Goal: Transaction & Acquisition: Purchase product/service

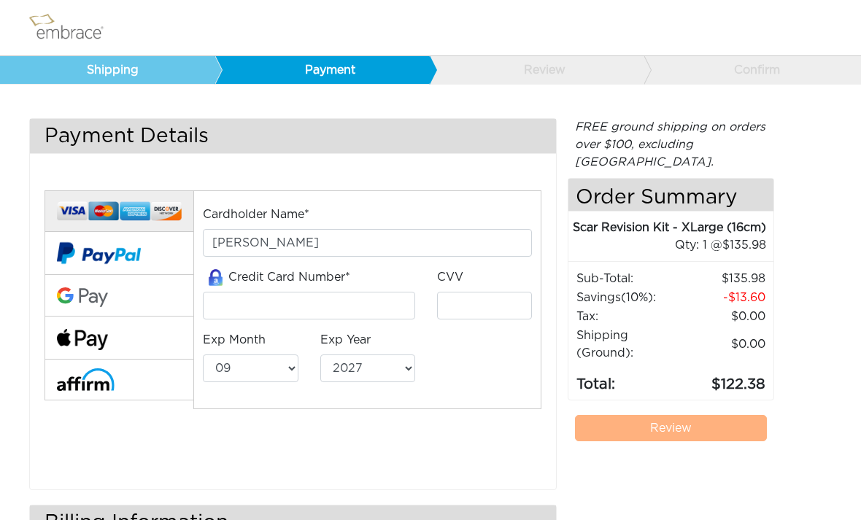
select select "9"
select select "2027"
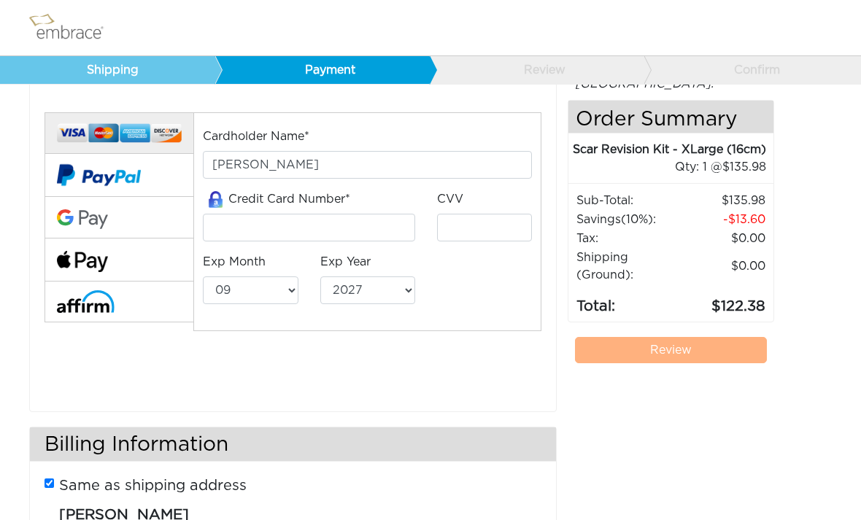
scroll to position [77, 0]
click at [271, 218] on input "tel" at bounding box center [309, 229] width 212 height 28
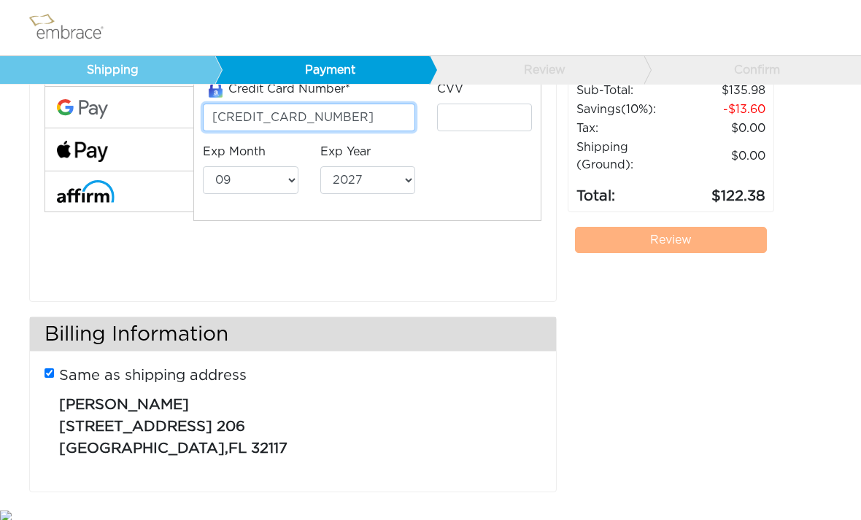
scroll to position [182, 0]
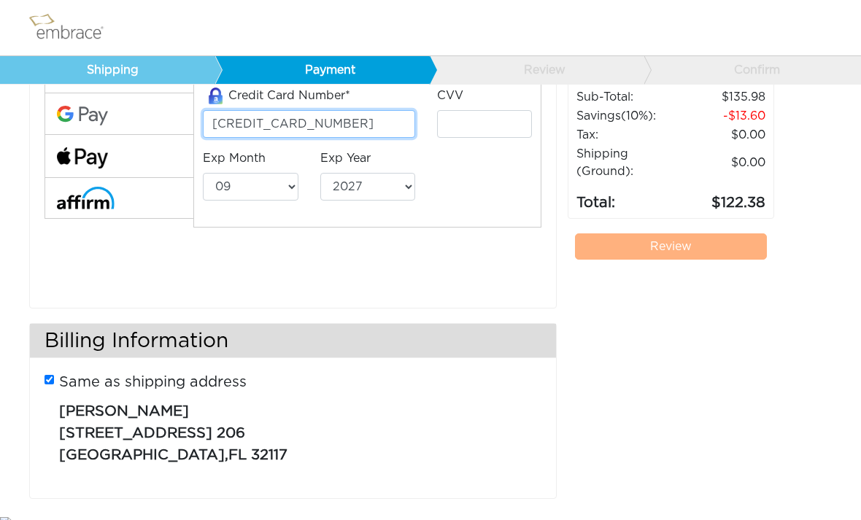
type input "[CREDIT_CARD_NUMBER]"
click at [491, 120] on input "tel" at bounding box center [484, 124] width 95 height 28
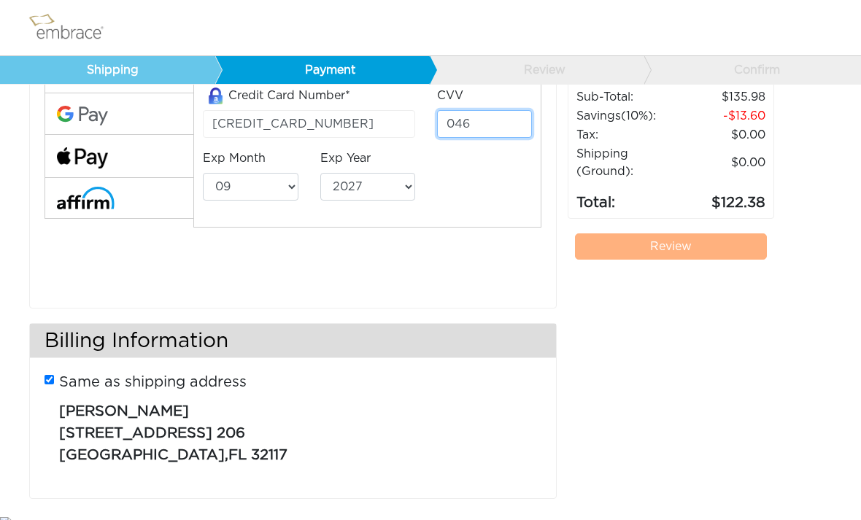
type input "046"
click at [283, 182] on select "01 02 03 04 05 06 07 08 09 10 11 12" at bounding box center [250, 187] width 95 height 28
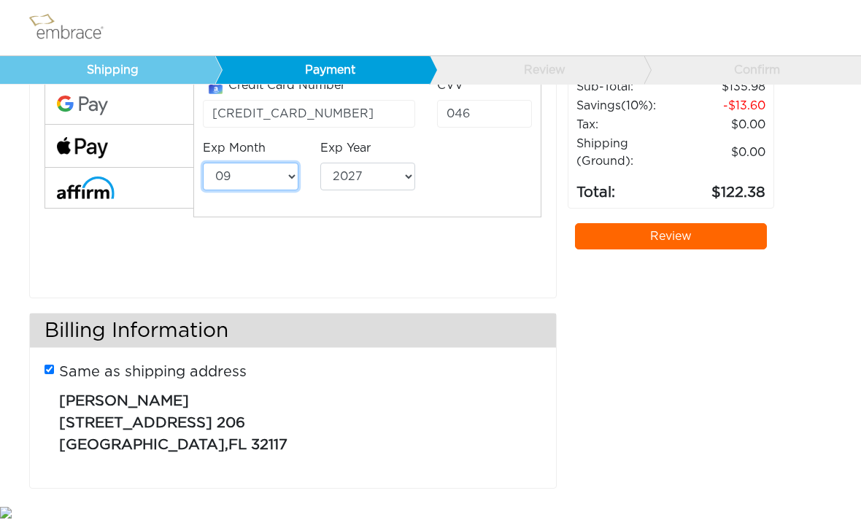
select select "8"
click at [381, 180] on select "2025 2026 2027 2028 2029 2030 2031 2032 2033 2034 2035 2036 2037 2038 2039" at bounding box center [367, 177] width 95 height 28
select select "2028"
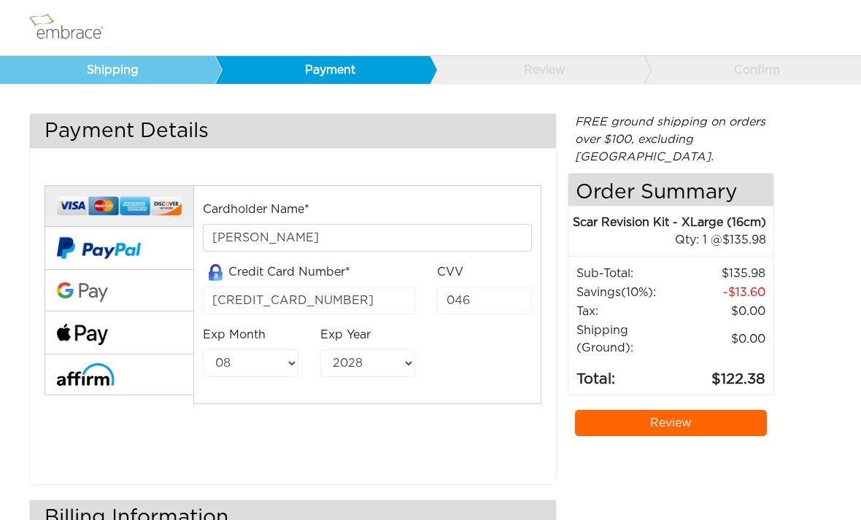
click at [667, 423] on link "Review" at bounding box center [671, 423] width 192 height 26
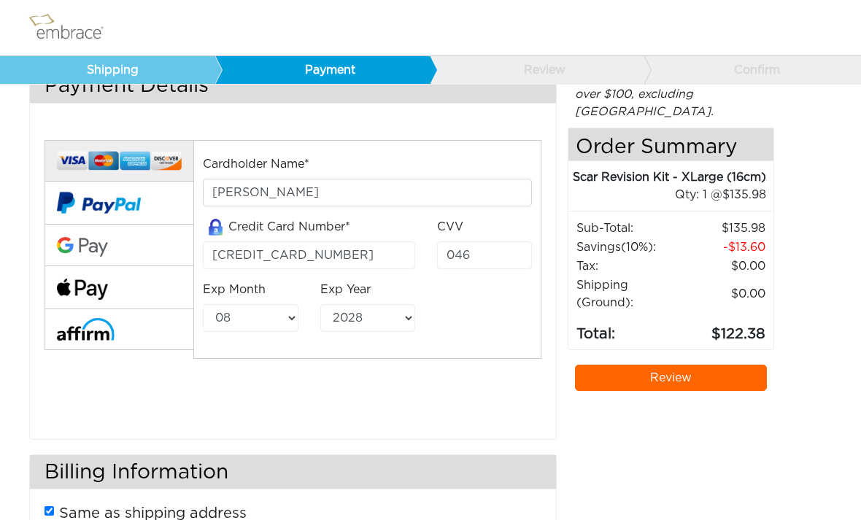
scroll to position [52, 0]
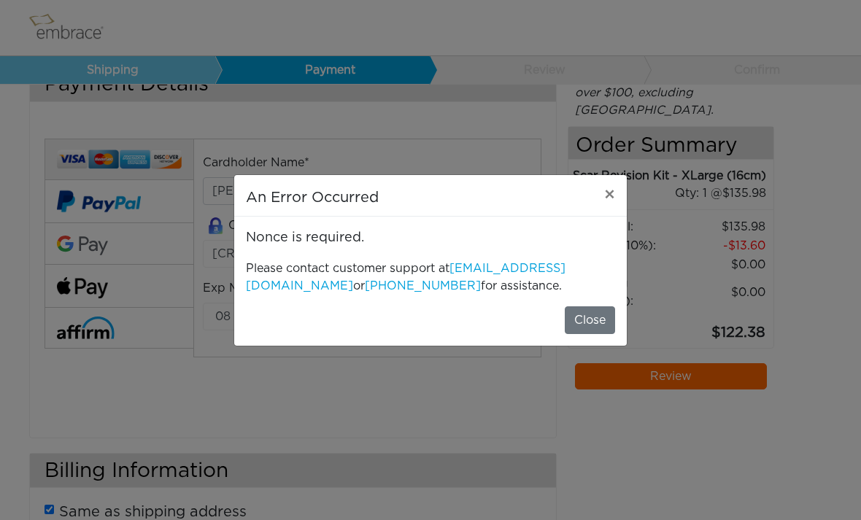
click at [599, 315] on button "Close" at bounding box center [590, 321] width 50 height 28
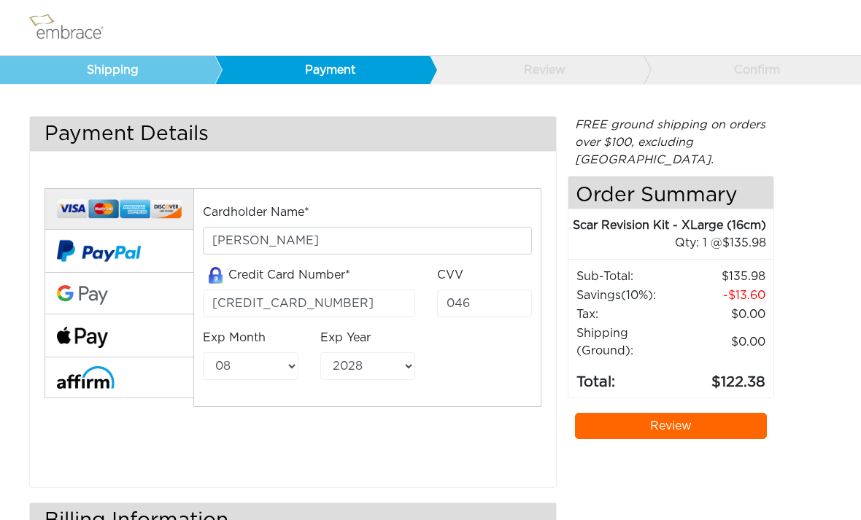
scroll to position [0, 0]
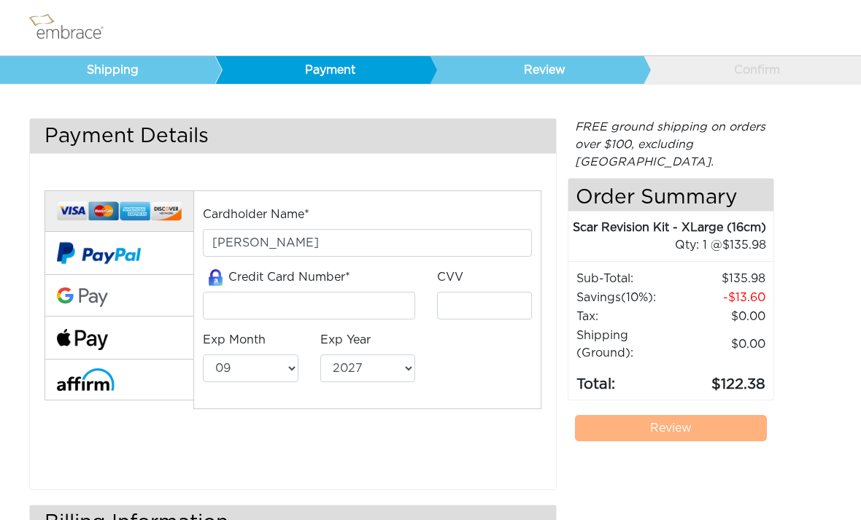
select select "9"
select select "2027"
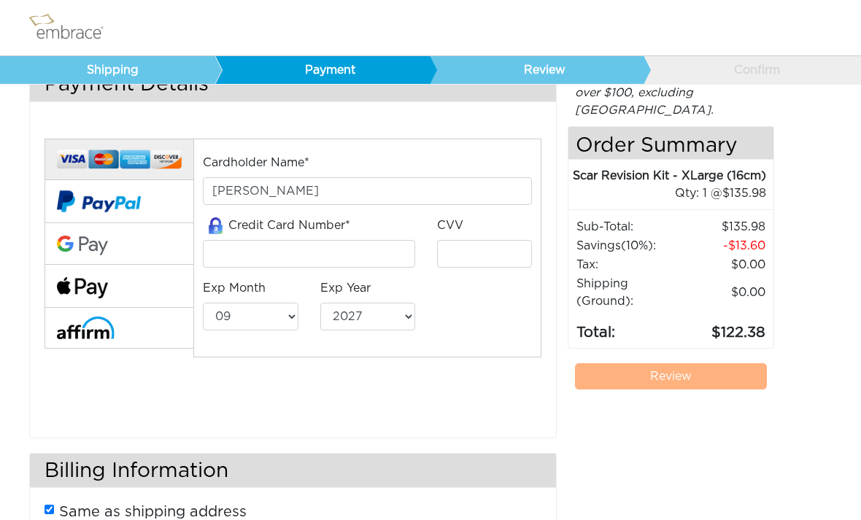
scroll to position [52, 0]
click at [304, 255] on input "tel" at bounding box center [309, 254] width 212 height 28
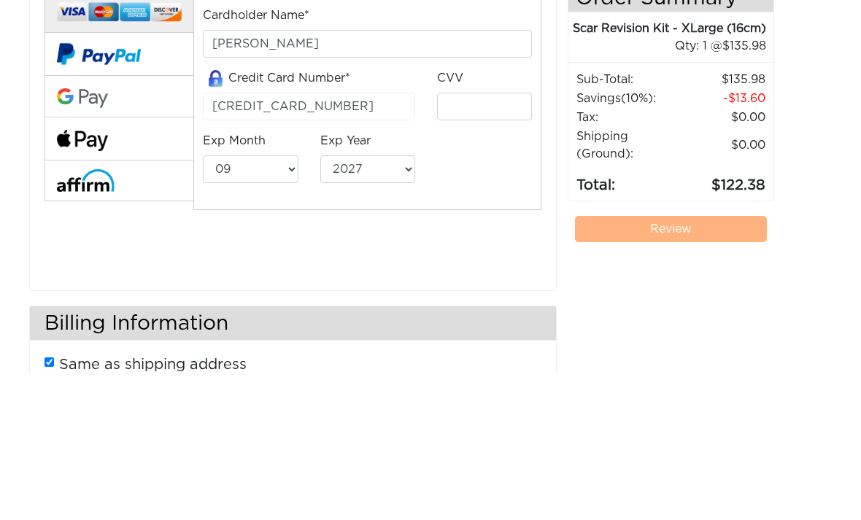
click at [358, 240] on input "[CREDIT_CARD_NUMBER]" at bounding box center [309, 254] width 212 height 28
type input "[CREDIT_CARD_NUMBER]"
click at [496, 240] on input "tel" at bounding box center [484, 254] width 95 height 28
type input "046"
click at [253, 303] on select "01 02 03 04 05 06 07 08 09 10 11 12" at bounding box center [250, 317] width 95 height 28
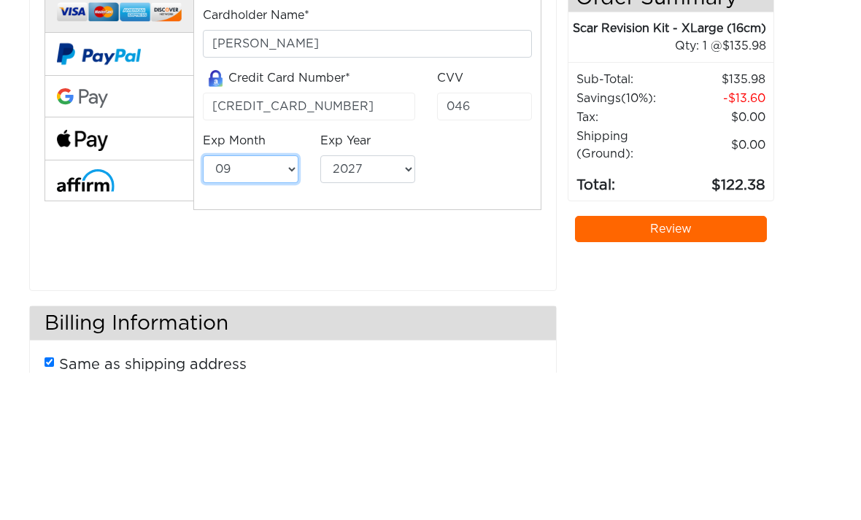
scroll to position [192, 0]
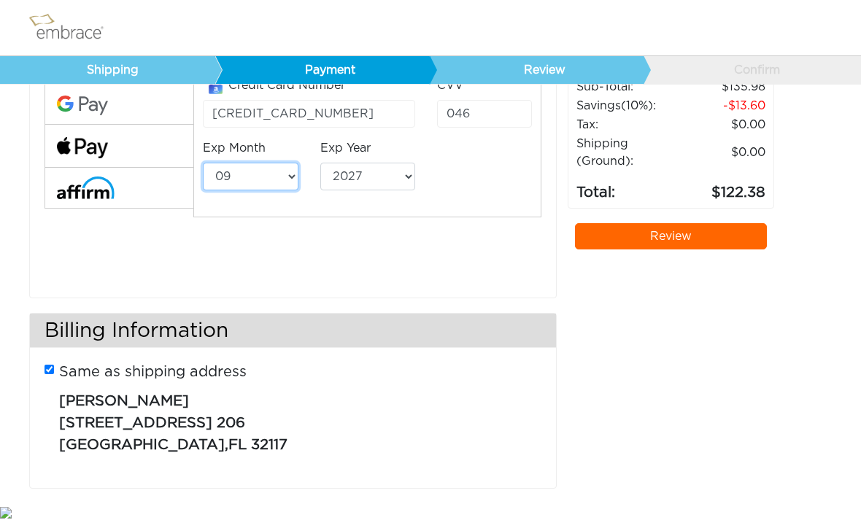
select select "8"
click at [393, 183] on select "2025 2026 2027 2028 2029 2030 2031 2032 2033 2034 2035 2036 2037 2038 2039" at bounding box center [367, 177] width 95 height 28
select select "2028"
click at [707, 236] on link "Review" at bounding box center [671, 236] width 192 height 26
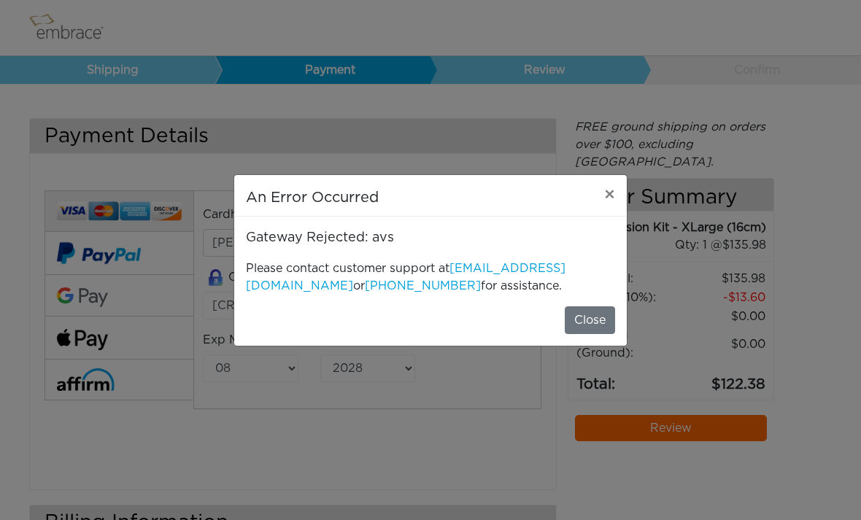
click at [590, 322] on button "Close" at bounding box center [590, 321] width 50 height 28
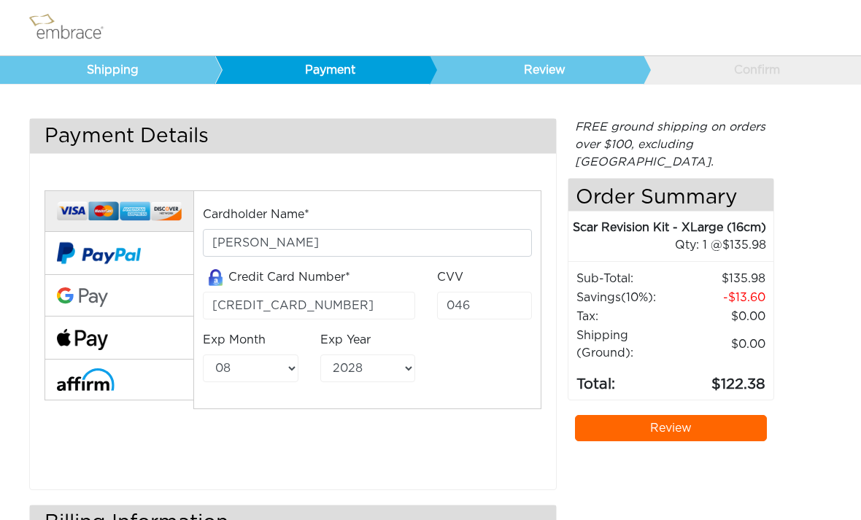
click at [150, 62] on link "Shipping" at bounding box center [107, 70] width 215 height 28
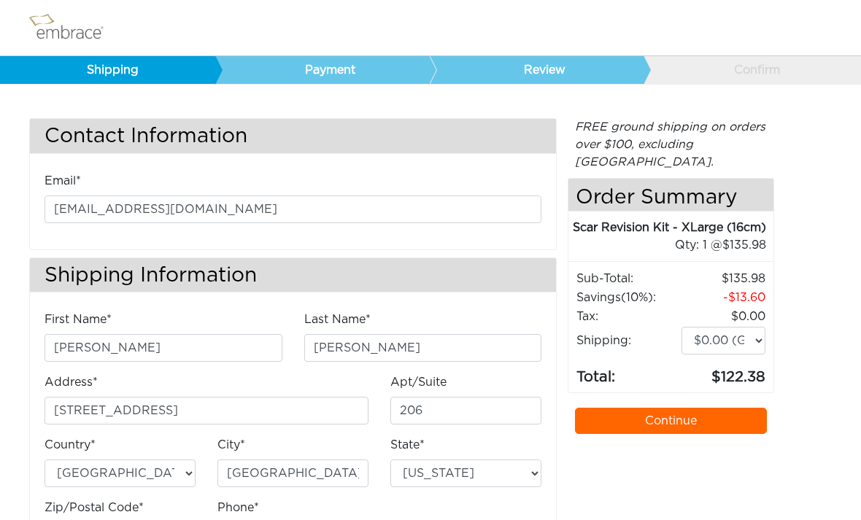
select select "FL"
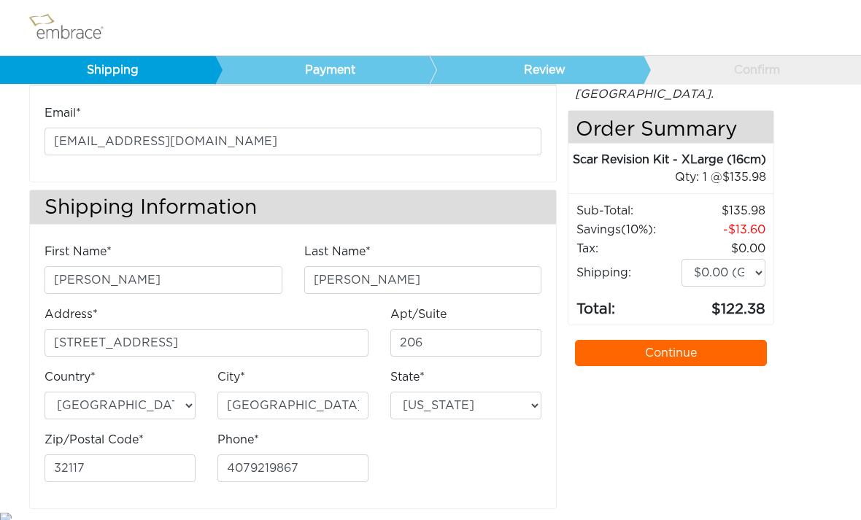
scroll to position [36, 0]
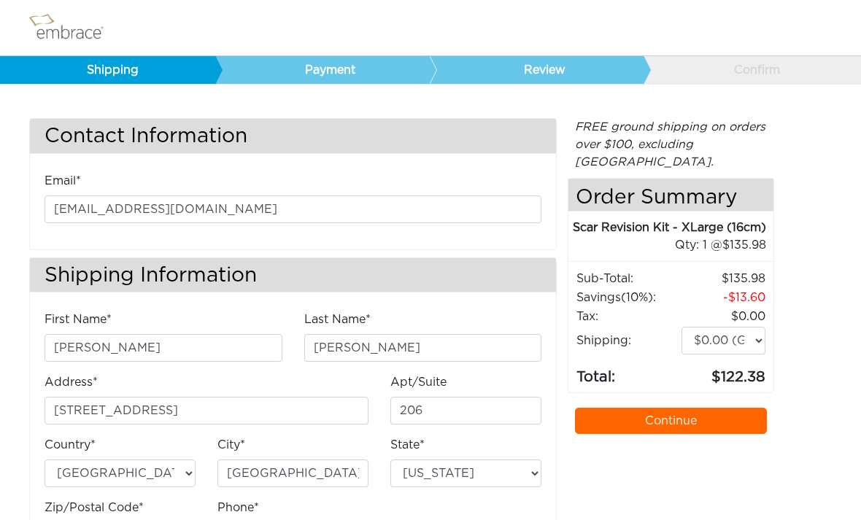
select select "FL"
click at [82, 25] on img at bounding box center [73, 27] width 95 height 36
click at [86, 26] on img at bounding box center [73, 27] width 95 height 36
click at [74, 28] on img at bounding box center [73, 27] width 95 height 36
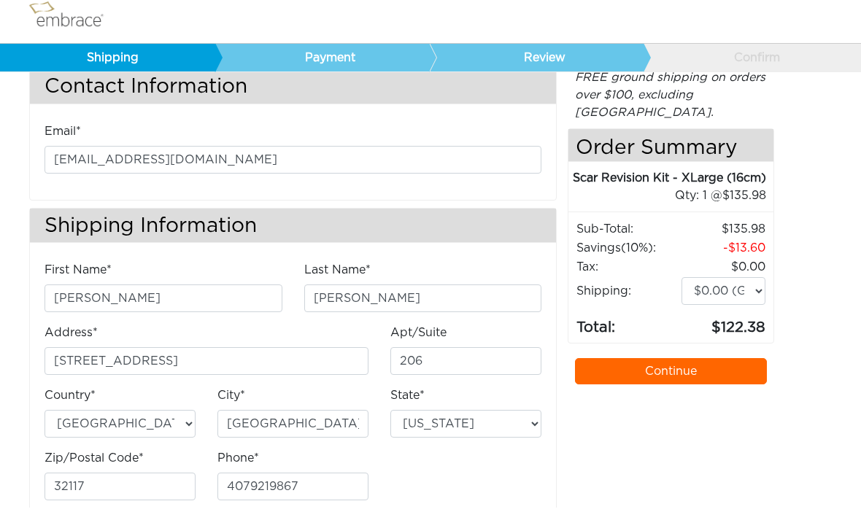
scroll to position [27, 0]
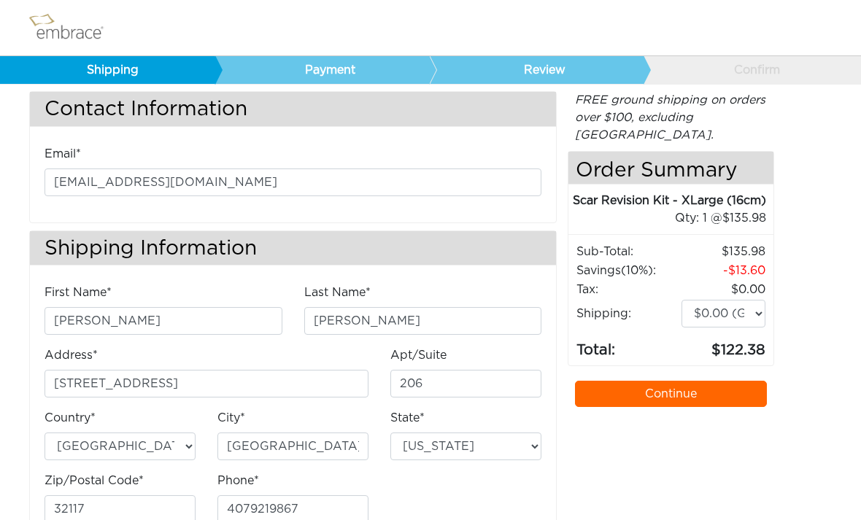
click at [346, 69] on link "Payment" at bounding box center [322, 70] width 215 height 28
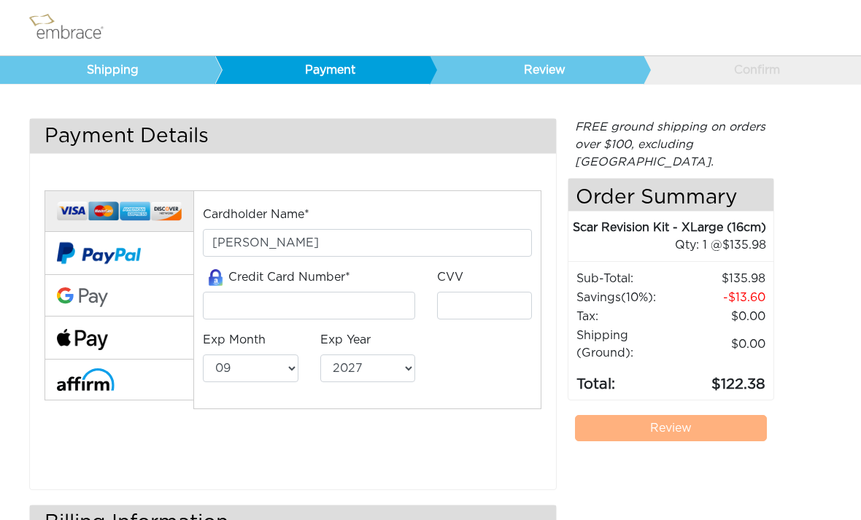
select select "9"
select select "2027"
click at [261, 235] on input "[PERSON_NAME]" at bounding box center [367, 243] width 329 height 28
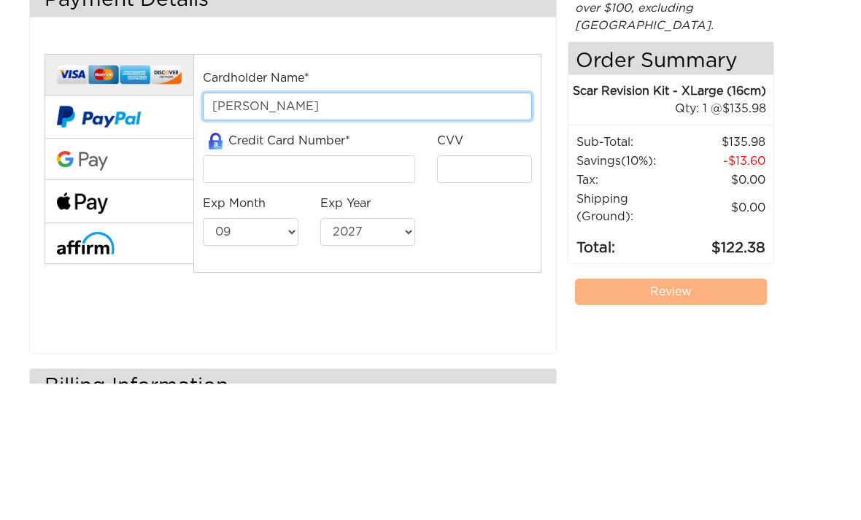
type input "[PERSON_NAME]"
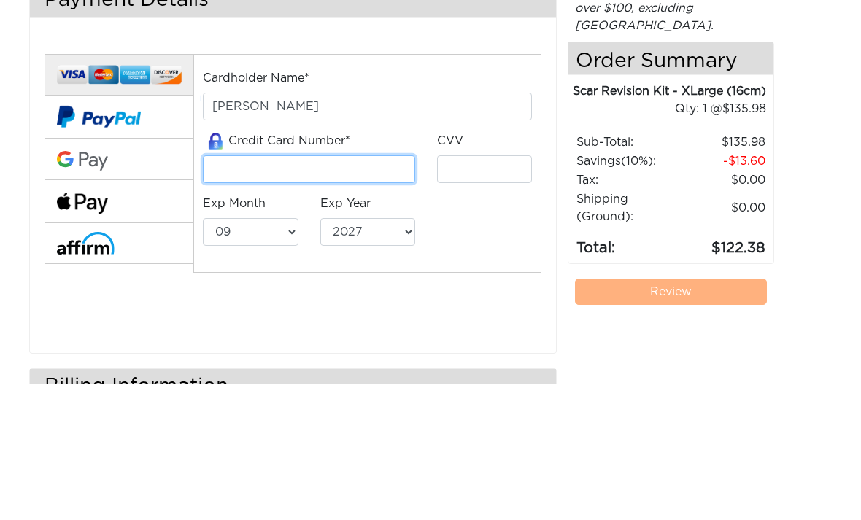
click at [310, 292] on input "tel" at bounding box center [309, 306] width 212 height 28
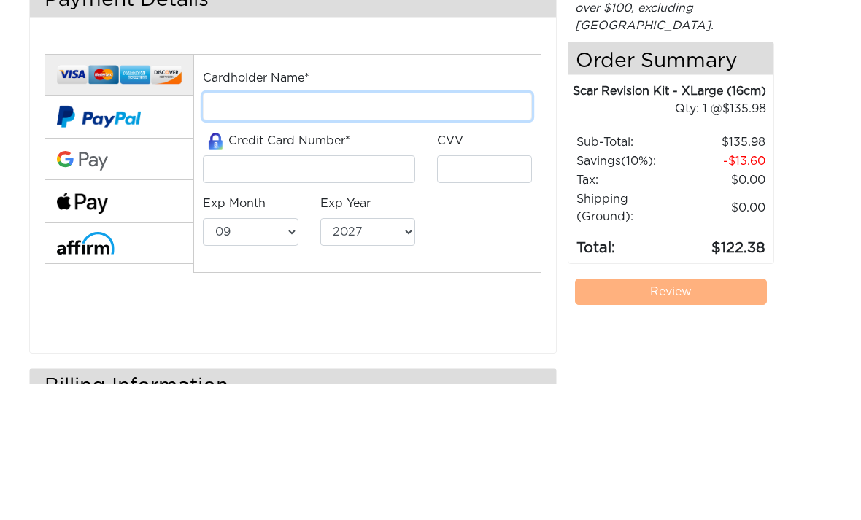
type input "[PERSON_NAME]"
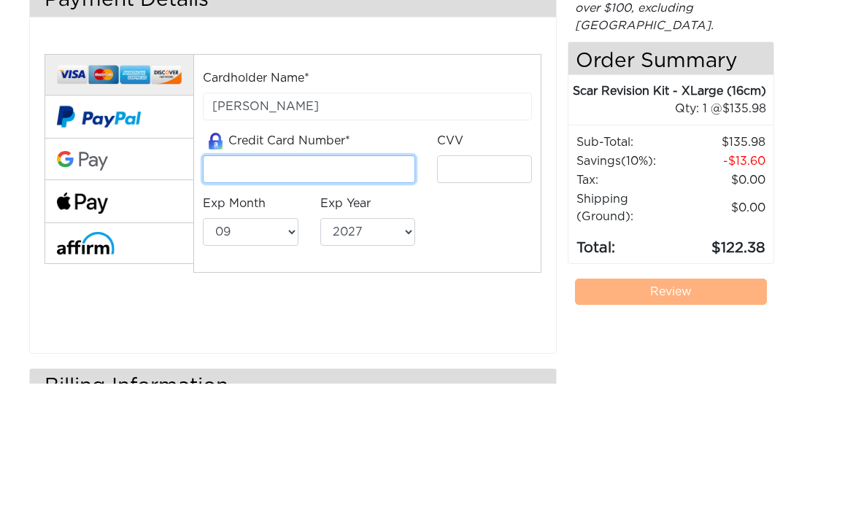
type input "[CREDIT_CARD_NUMBER]"
type input "7"
click at [281, 292] on input "tel" at bounding box center [309, 306] width 212 height 28
type input "[CREDIT_CARD_NUMBER]"
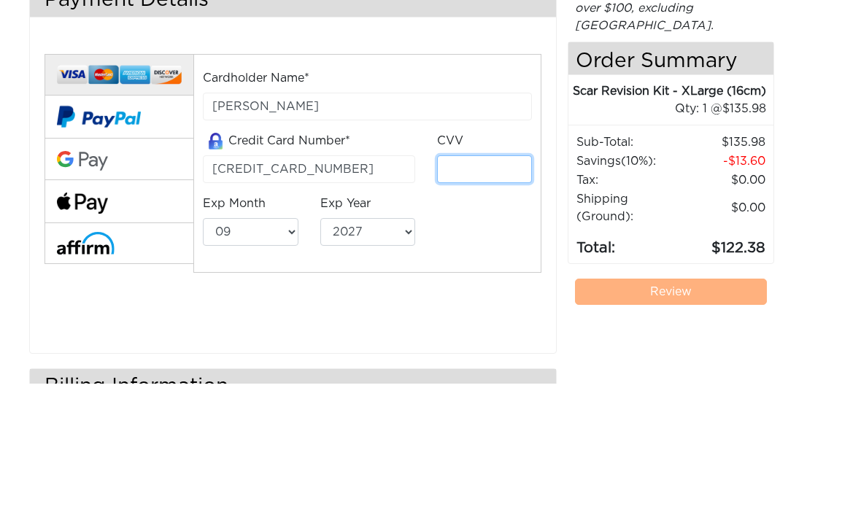
click at [503, 292] on input "tel" at bounding box center [484, 306] width 95 height 28
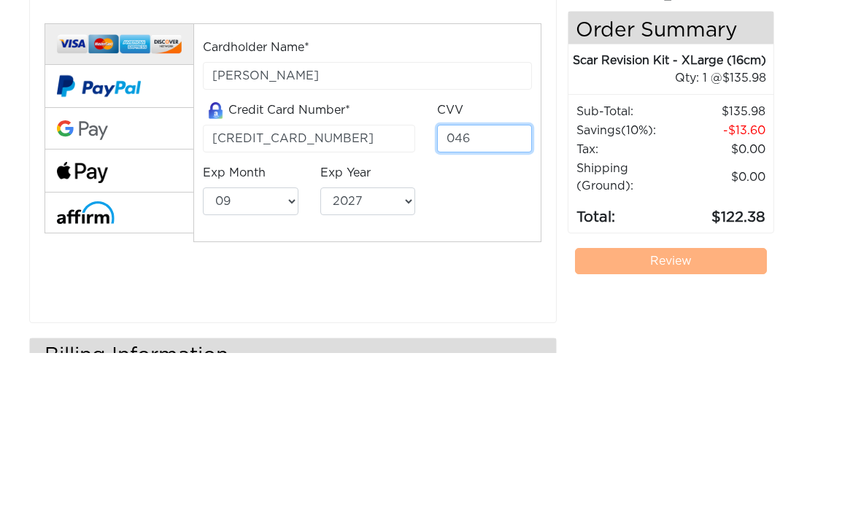
type input "046"
click at [288, 355] on select "01 02 03 04 05 06 07 08 09 10 11 12" at bounding box center [250, 369] width 95 height 28
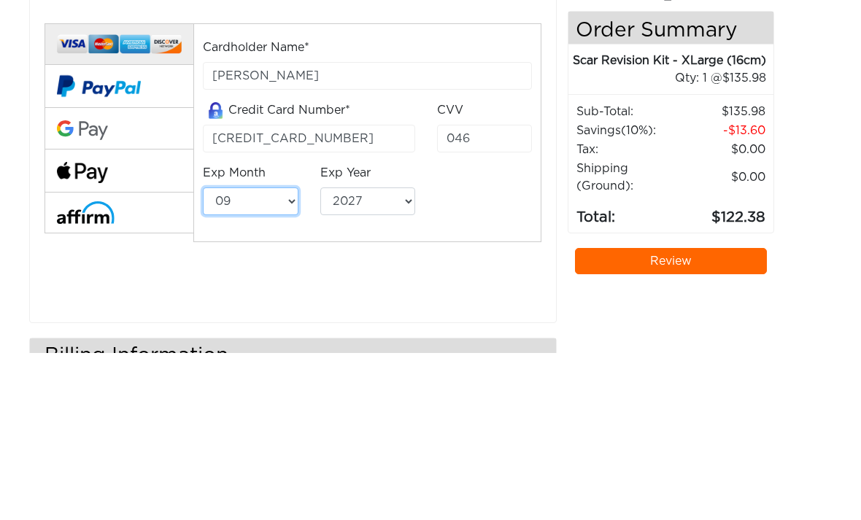
scroll to position [145, 0]
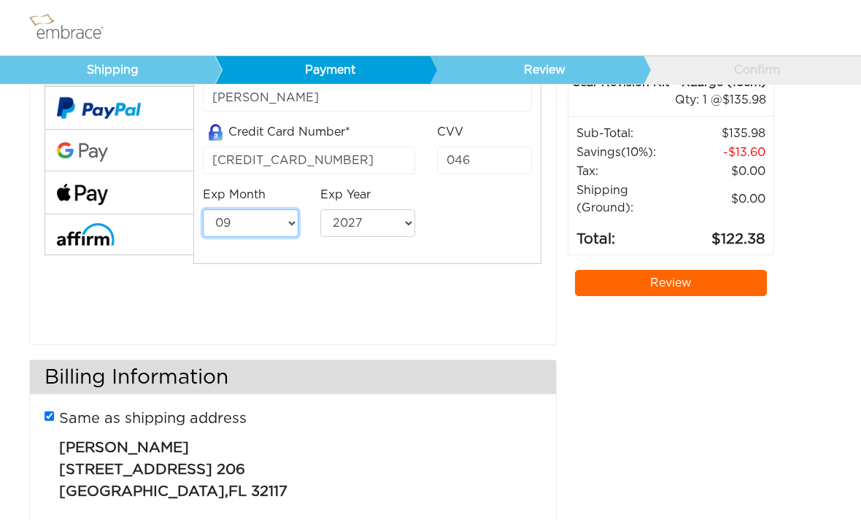
select select "8"
click at [396, 226] on select "2025 2026 2027 2028 2029 2030 2031 2032 2033 2034 2035 2036 2037 2038 2039" at bounding box center [367, 223] width 95 height 28
select select "2028"
click at [685, 273] on link "Review" at bounding box center [671, 283] width 192 height 26
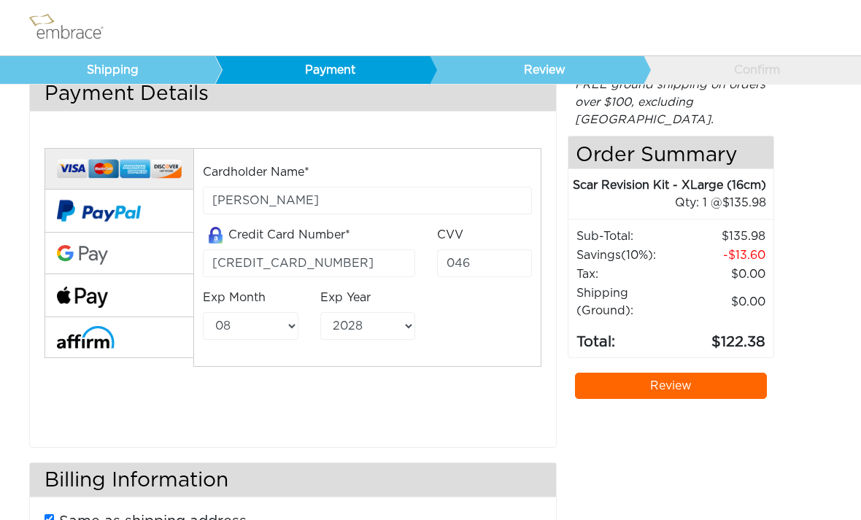
scroll to position [47, 0]
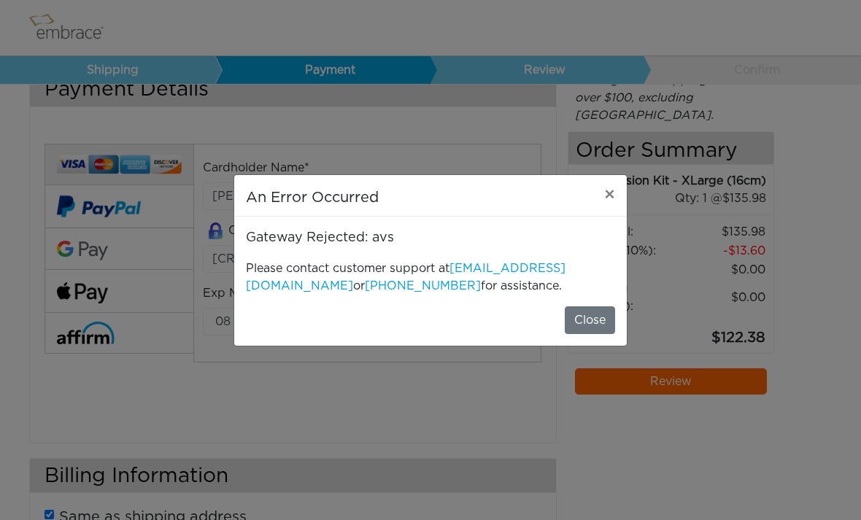
click at [607, 315] on button "Close" at bounding box center [590, 321] width 50 height 28
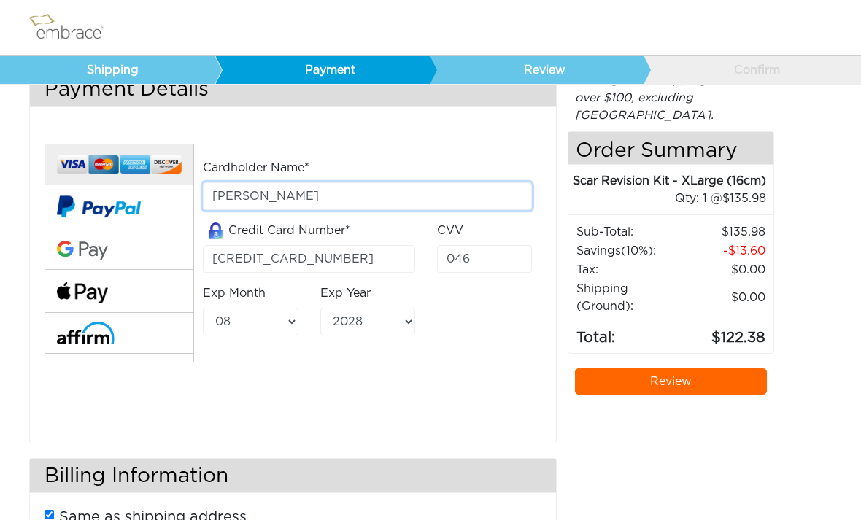
click at [253, 189] on input "[PERSON_NAME]" at bounding box center [367, 196] width 329 height 28
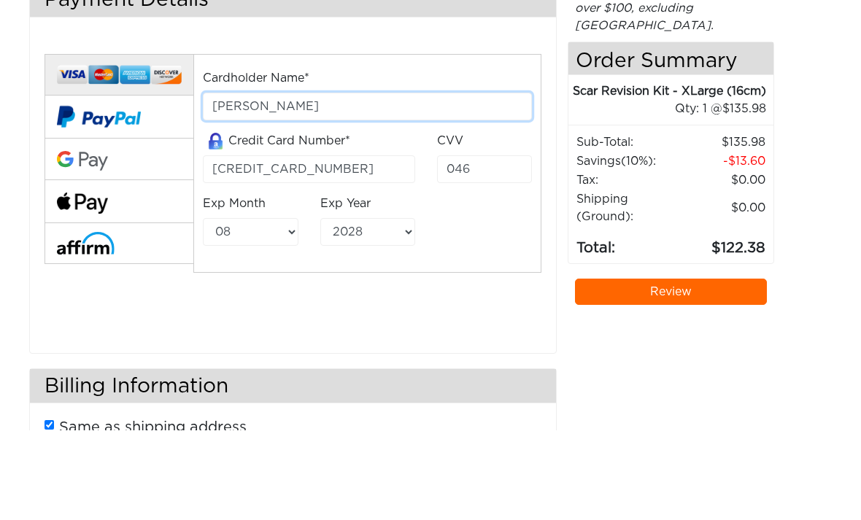
click at [252, 182] on input "[PERSON_NAME]" at bounding box center [367, 196] width 329 height 28
click at [251, 182] on input "[PERSON_NAME]" at bounding box center [367, 196] width 329 height 28
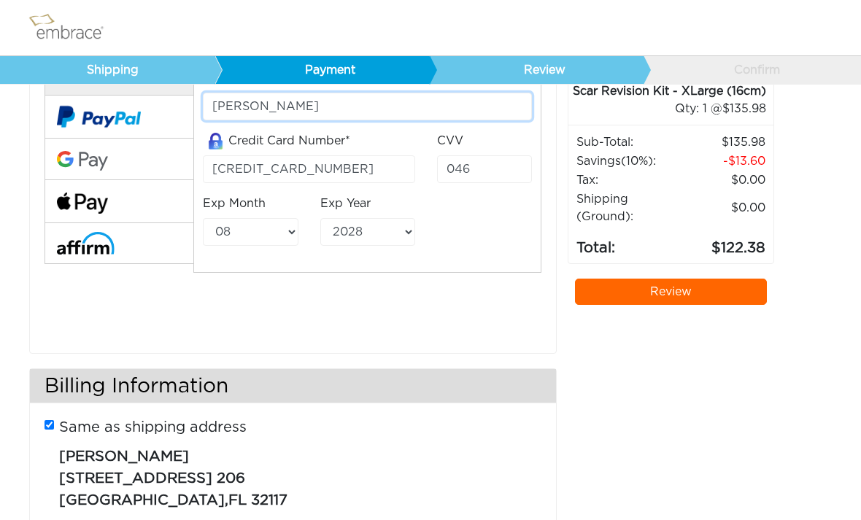
type input "[PERSON_NAME]"
click at [710, 291] on link "Review" at bounding box center [671, 292] width 192 height 26
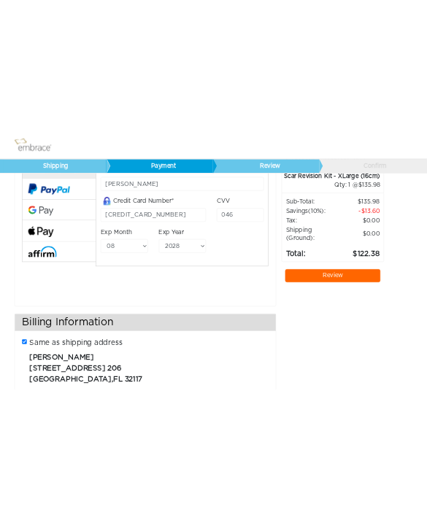
scroll to position [0, 0]
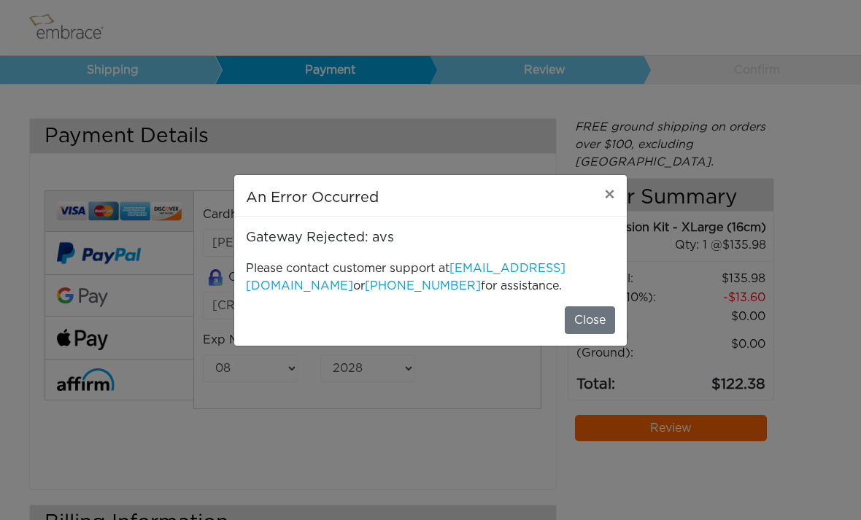
click at [604, 196] on span "×" at bounding box center [609, 196] width 11 height 18
